Goal: Task Accomplishment & Management: Complete application form

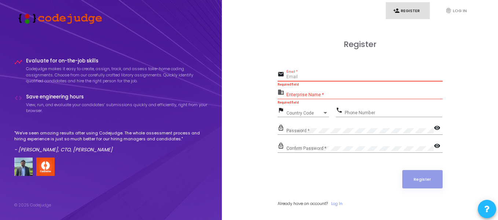
click at [314, 76] on input "Email *" at bounding box center [364, 76] width 156 height 5
type input "[EMAIL_ADDRESS][DOMAIN_NAME]"
click at [317, 94] on input "Enterprise Name *" at bounding box center [364, 94] width 156 height 5
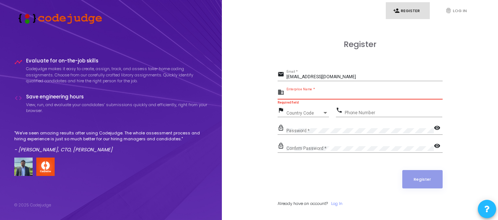
paste input "Payoneer"
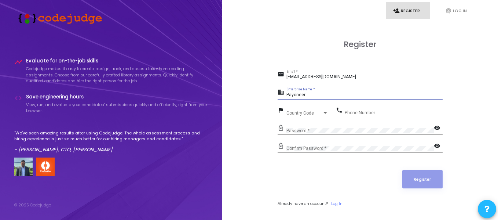
type input "Payoneer"
click at [314, 113] on div "Country Code" at bounding box center [304, 113] width 36 height 4
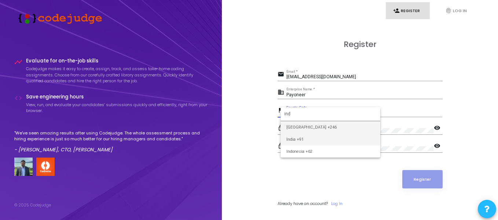
type input "ind"
click at [310, 141] on span "India +91" at bounding box center [330, 139] width 88 height 12
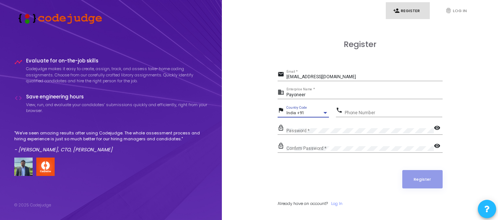
click at [358, 110] on input "Phone Number" at bounding box center [394, 112] width 98 height 5
type input "8383005286"
click at [437, 128] on mat-icon "visibility" at bounding box center [438, 128] width 9 height 9
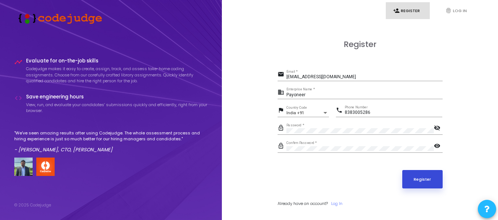
click at [415, 187] on button "Register" at bounding box center [422, 179] width 40 height 18
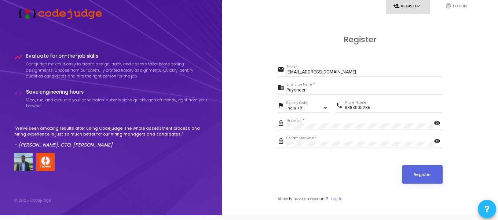
scroll to position [5, 0]
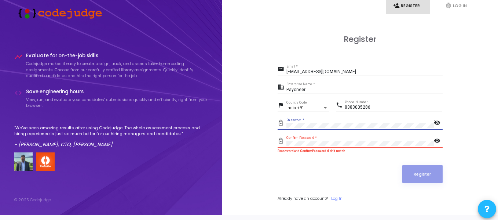
click at [315, 146] on div "Confirm Password *" at bounding box center [359, 141] width 147 height 11
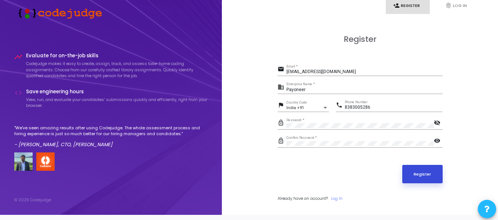
click at [423, 176] on button "Register" at bounding box center [422, 174] width 40 height 18
click at [351, 74] on div "[EMAIL_ADDRESS][DOMAIN_NAME] Email *" at bounding box center [364, 70] width 156 height 11
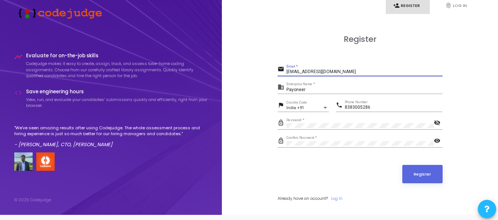
drag, startPoint x: 356, startPoint y: 72, endPoint x: 279, endPoint y: 76, distance: 77.1
click at [279, 76] on div "email [EMAIL_ADDRESS][DOMAIN_NAME] Email *" at bounding box center [360, 72] width 165 height 17
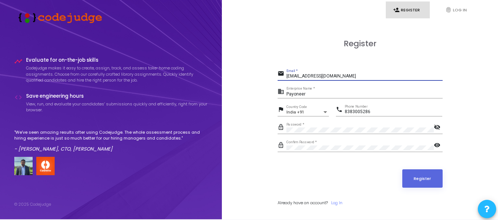
scroll to position [0, 0]
